Goal: Communication & Community: Share content

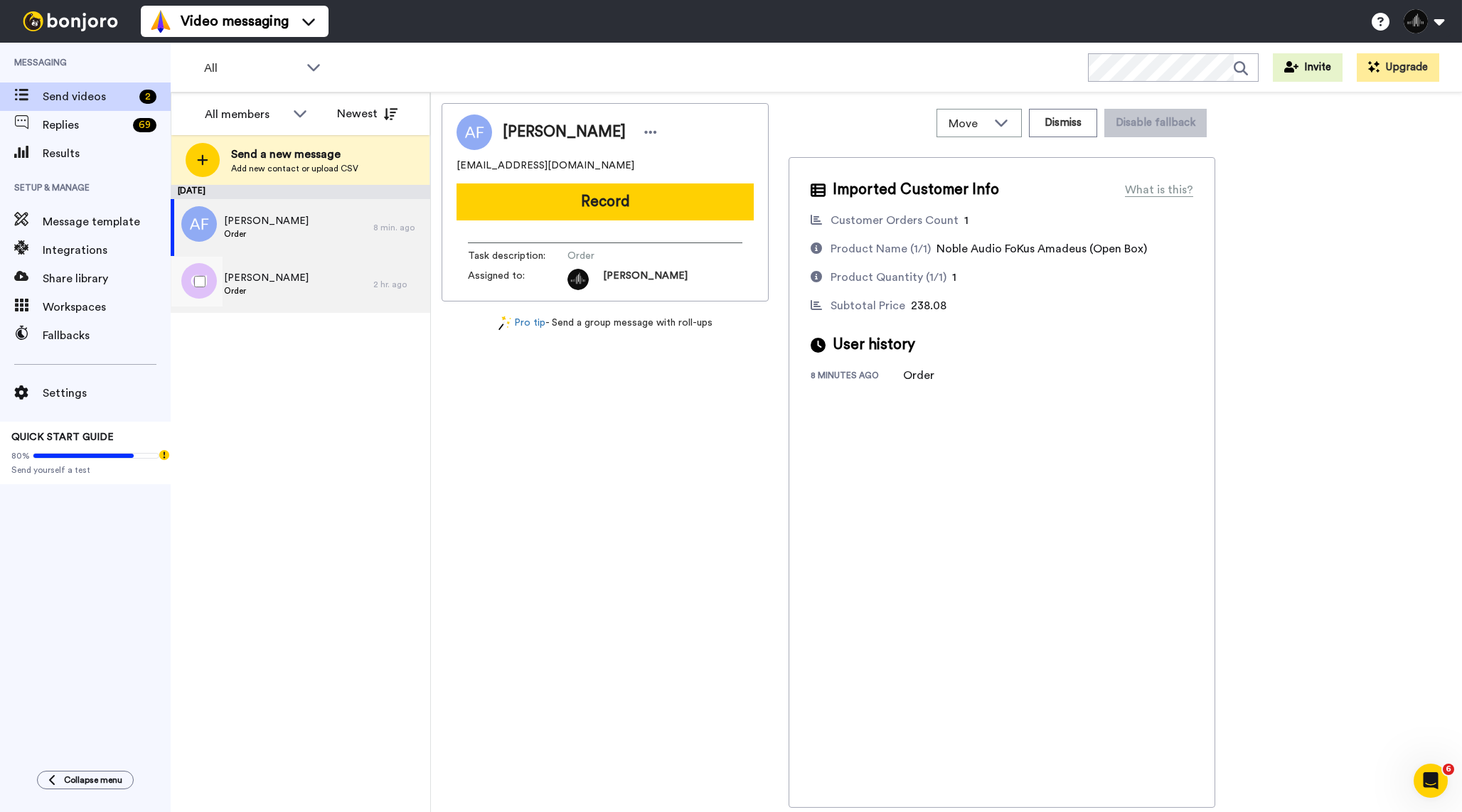
click at [296, 294] on span "Order" at bounding box center [266, 290] width 84 height 11
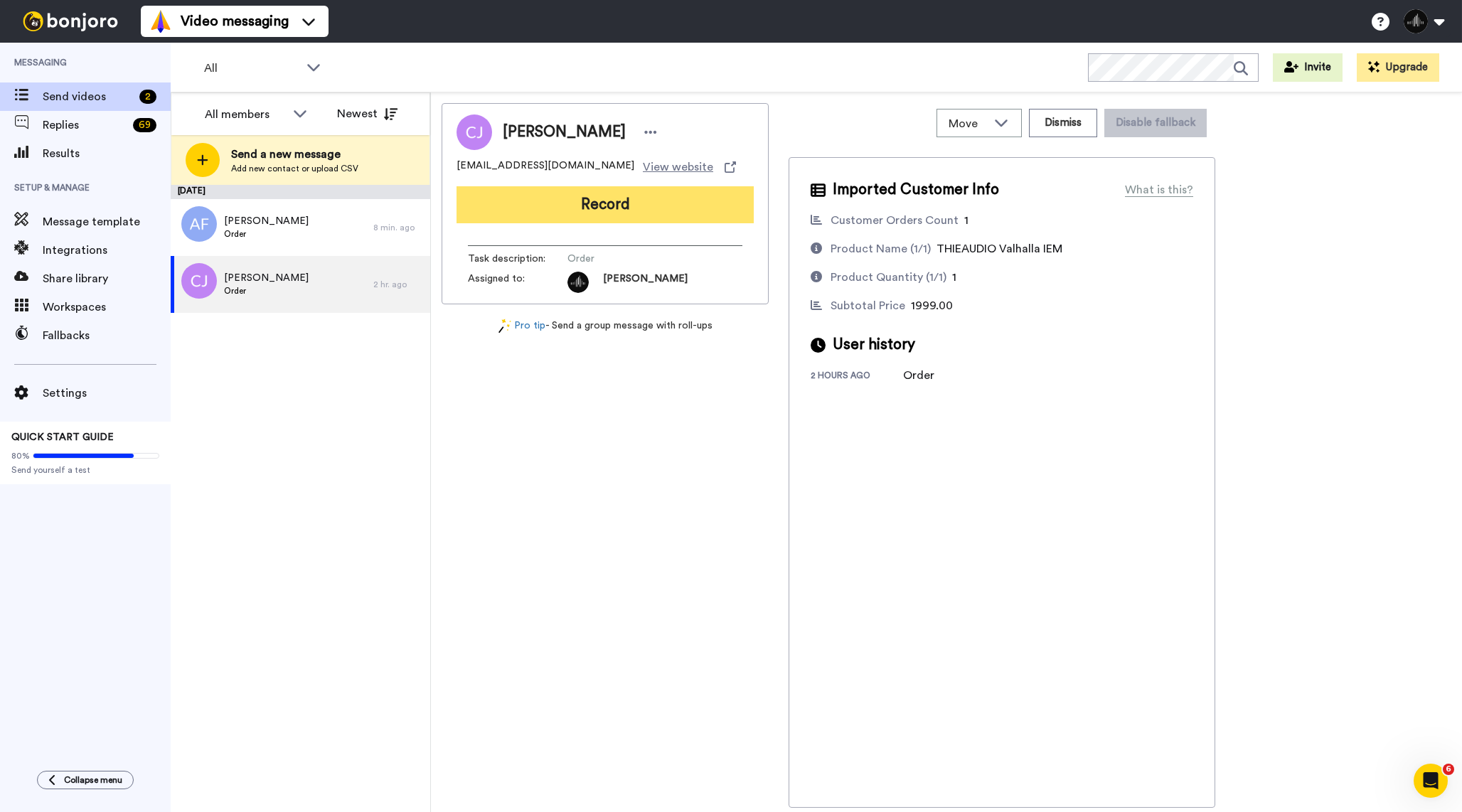
click at [639, 211] on button "Record" at bounding box center [605, 205] width 297 height 37
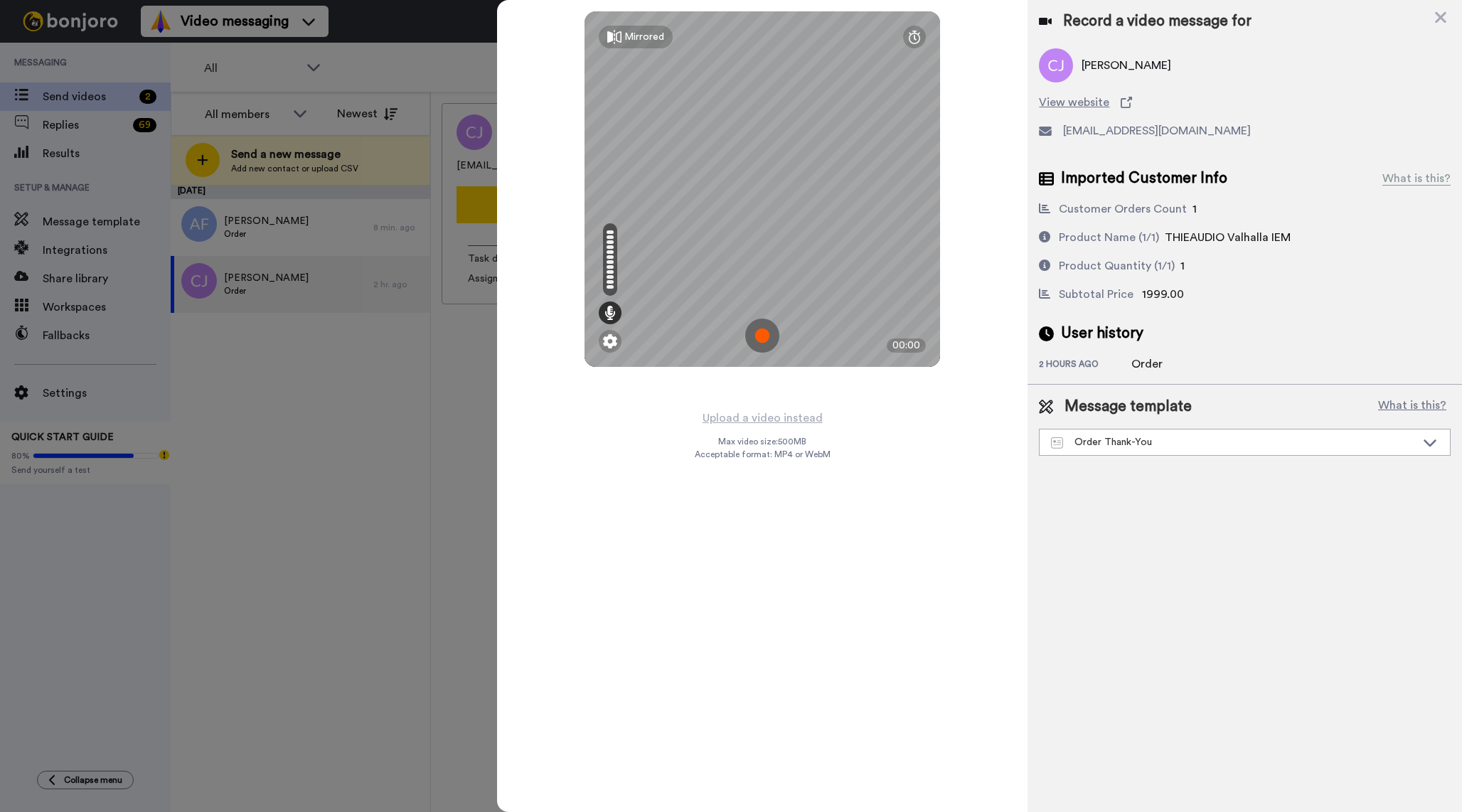
click at [766, 335] on img at bounding box center [762, 335] width 34 height 34
click at [768, 339] on img at bounding box center [762, 335] width 34 height 34
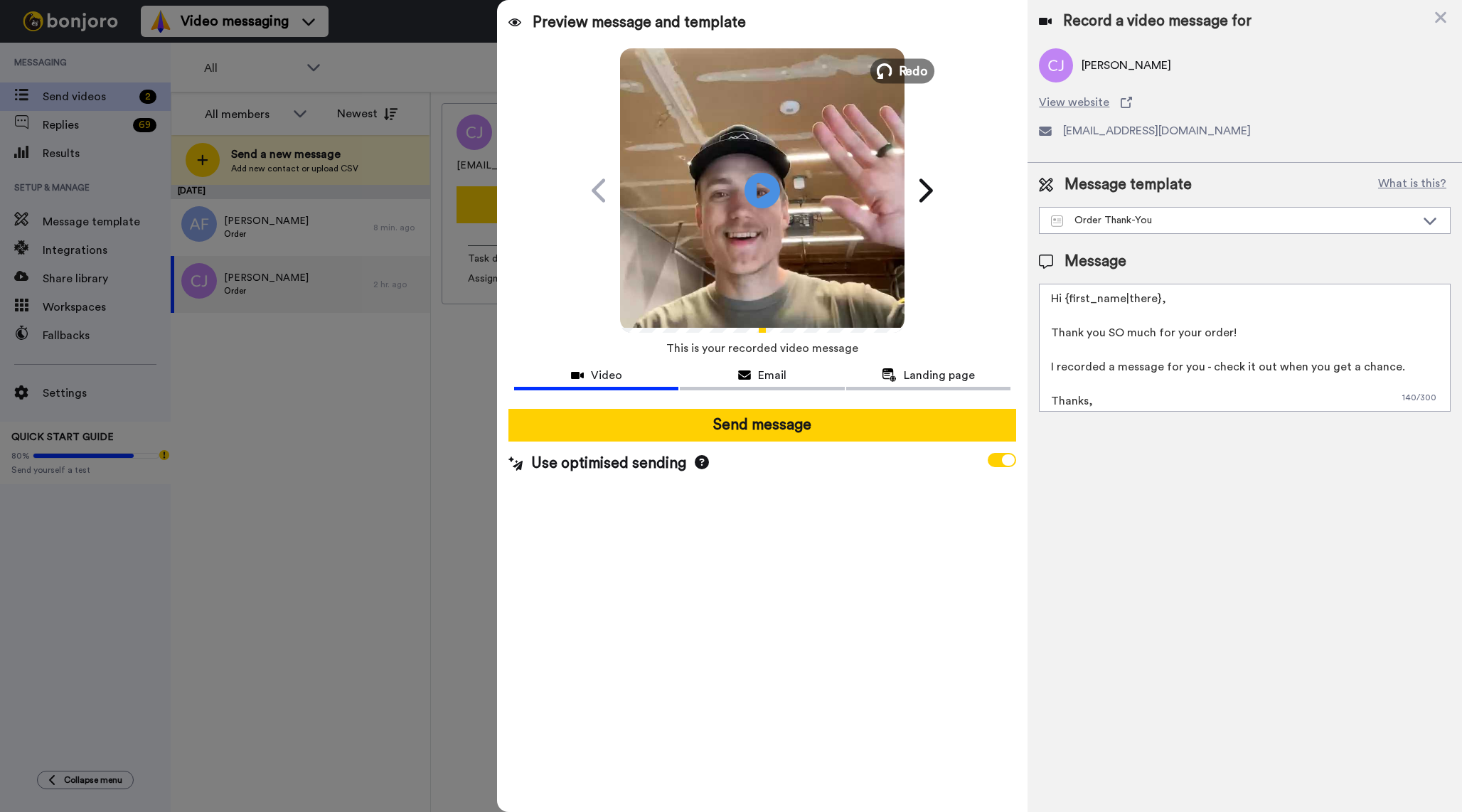
click at [916, 67] on span "Redo" at bounding box center [914, 70] width 30 height 18
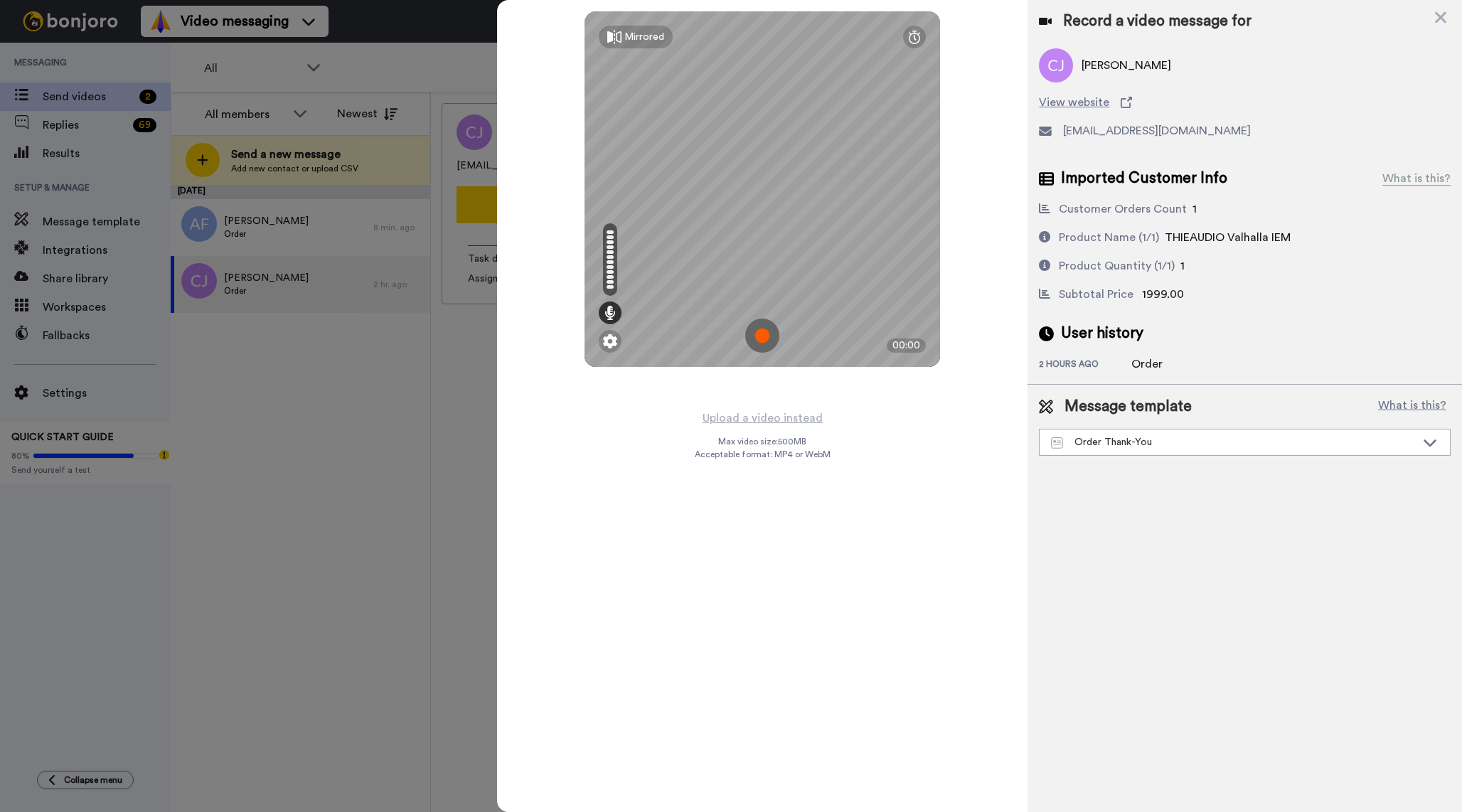
click at [772, 331] on img at bounding box center [762, 335] width 34 height 34
click at [771, 337] on img at bounding box center [762, 335] width 34 height 34
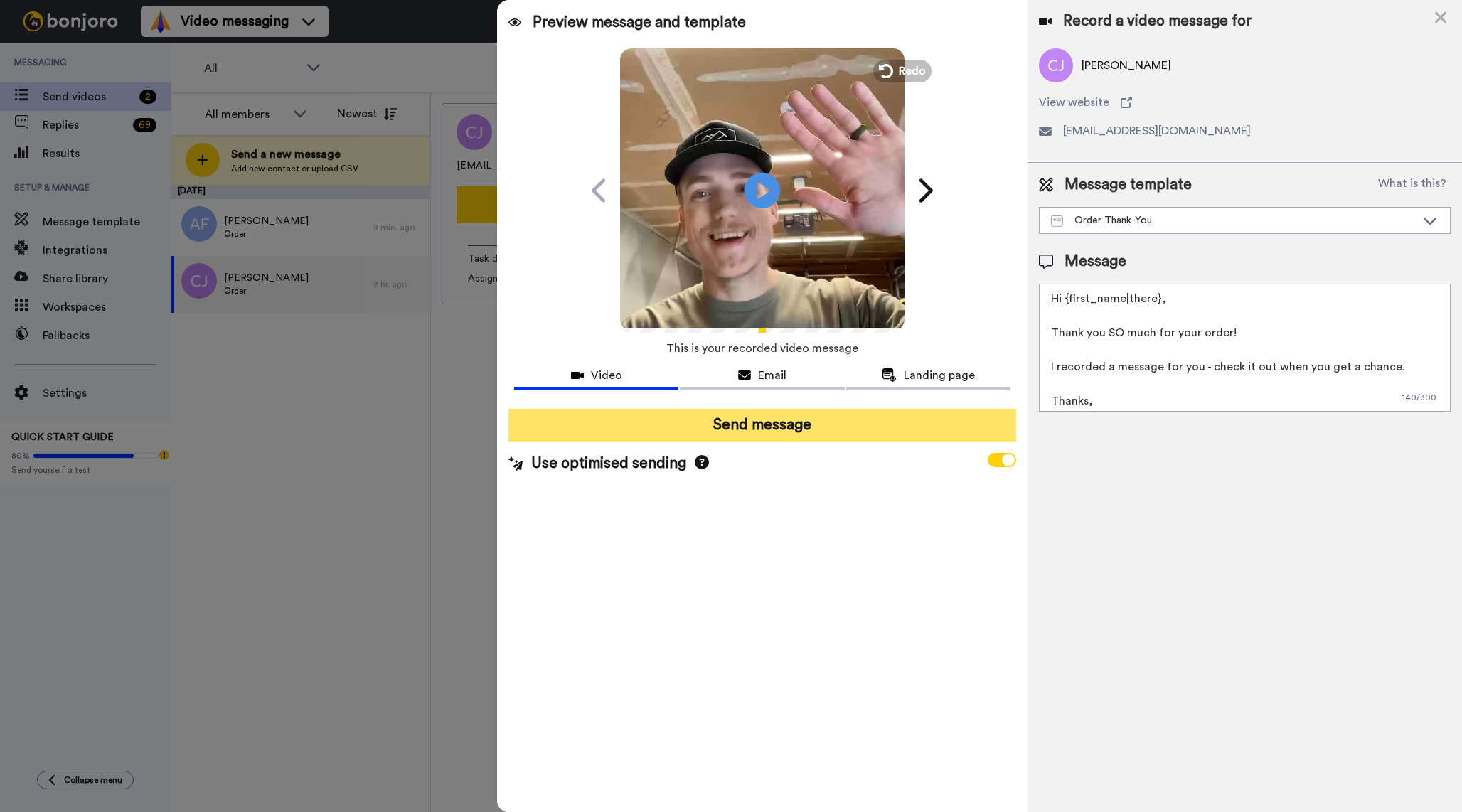
click at [785, 438] on button "Send message" at bounding box center [763, 425] width 508 height 33
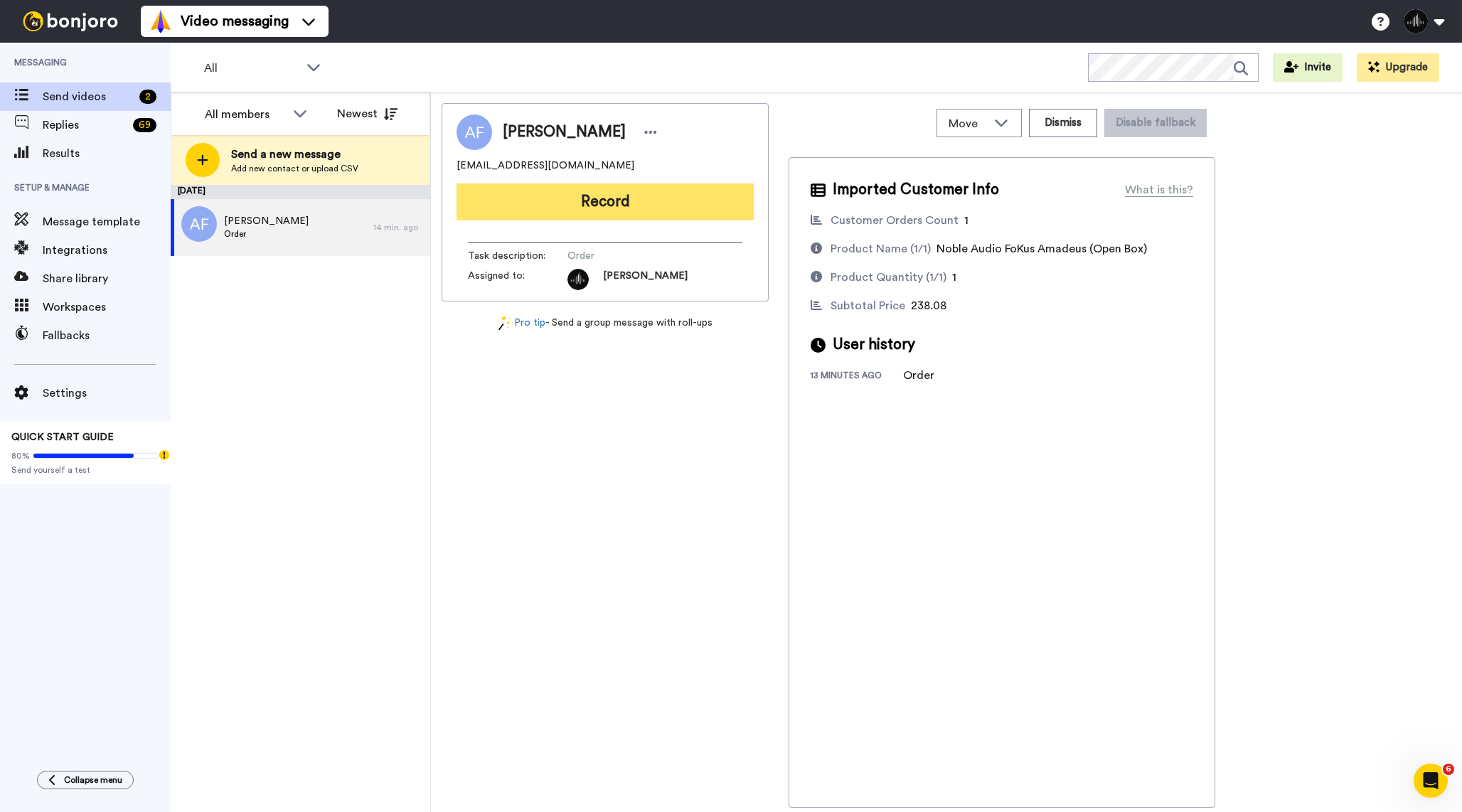
click at [601, 211] on button "Record" at bounding box center [605, 201] width 297 height 37
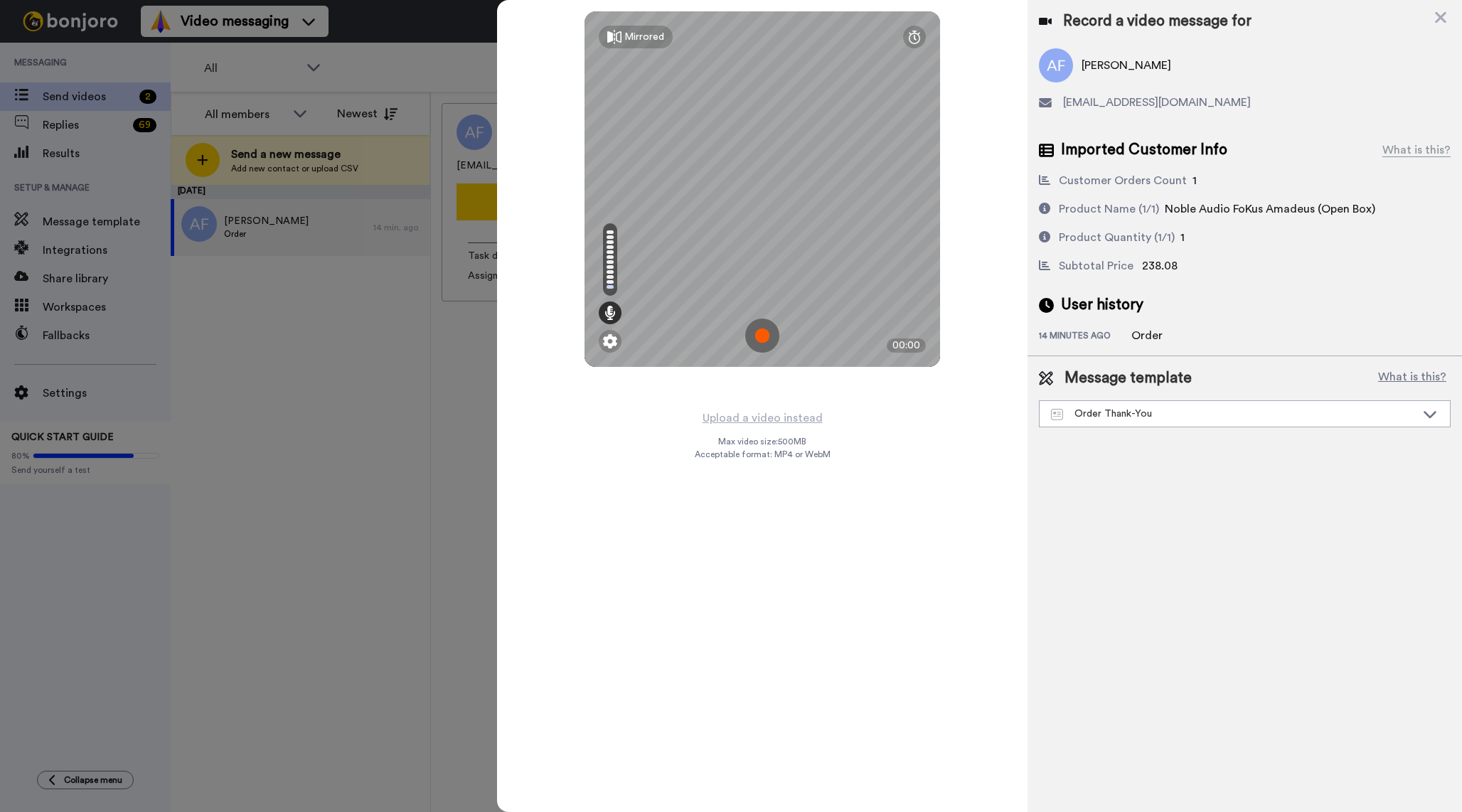
click at [766, 326] on img at bounding box center [762, 335] width 34 height 34
click at [770, 331] on img at bounding box center [762, 335] width 34 height 34
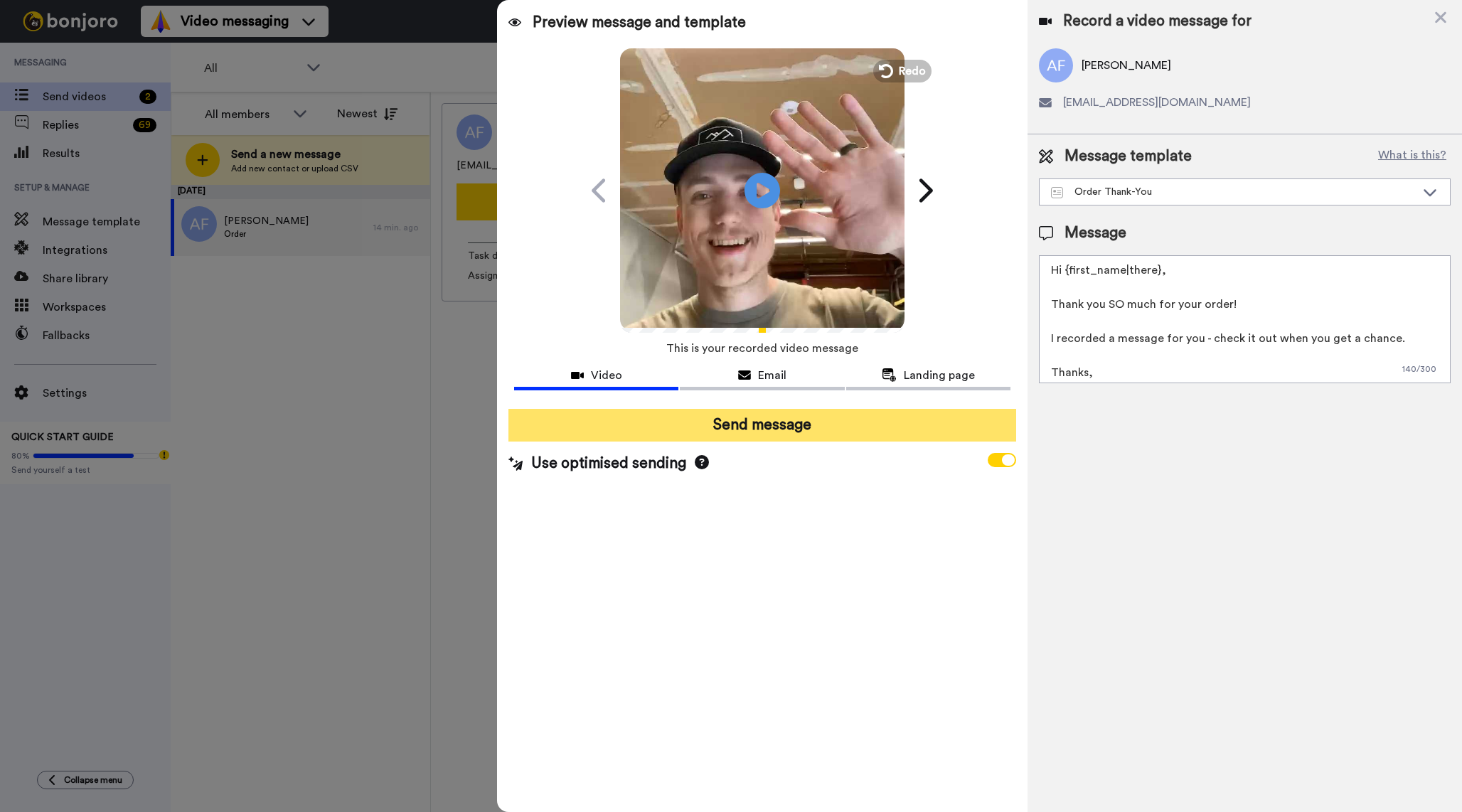
click at [798, 423] on button "Send message" at bounding box center [763, 425] width 508 height 33
